Goal: Navigation & Orientation: Find specific page/section

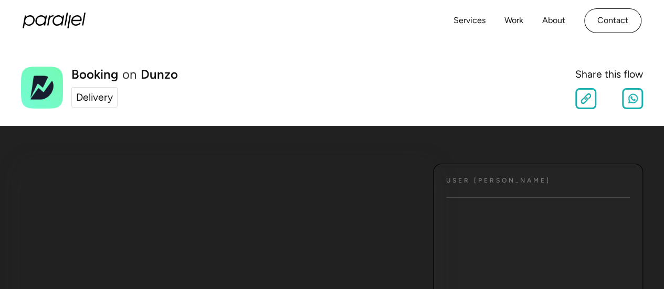
click at [109, 100] on div "Delivery" at bounding box center [94, 97] width 37 height 15
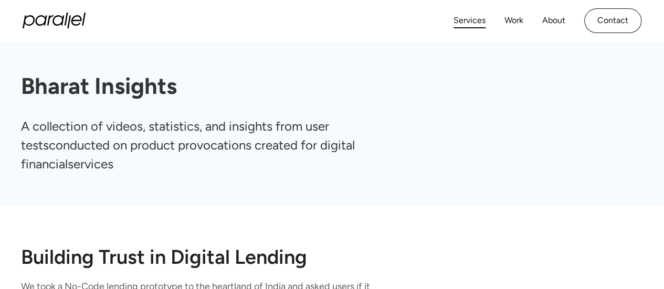
click at [477, 15] on link "Services" at bounding box center [470, 20] width 32 height 15
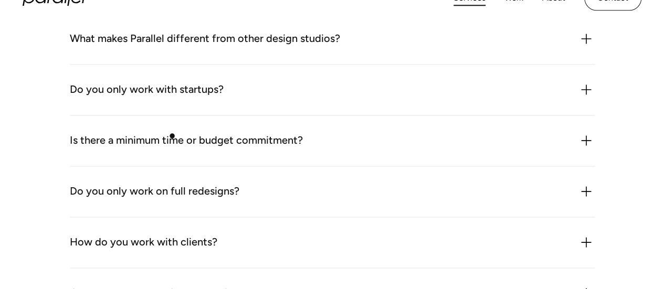
scroll to position [2571, 0]
